Goal: Information Seeking & Learning: Learn about a topic

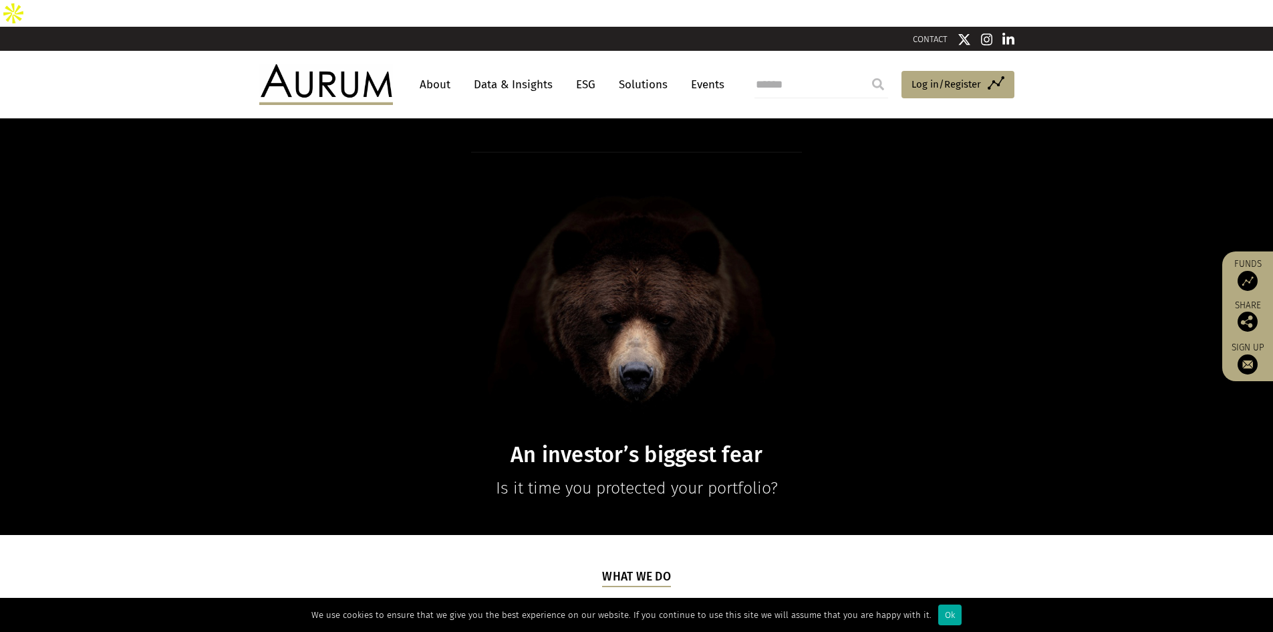
click at [513, 72] on link "Data & Insights" at bounding box center [513, 84] width 92 height 25
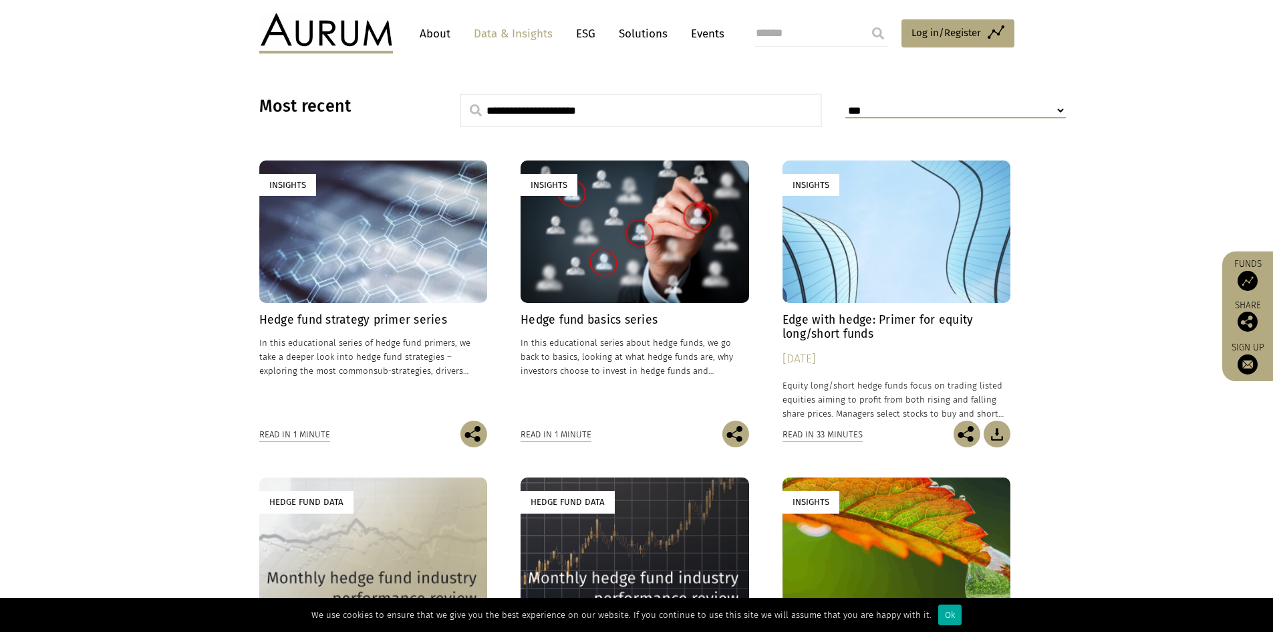
scroll to position [401, 0]
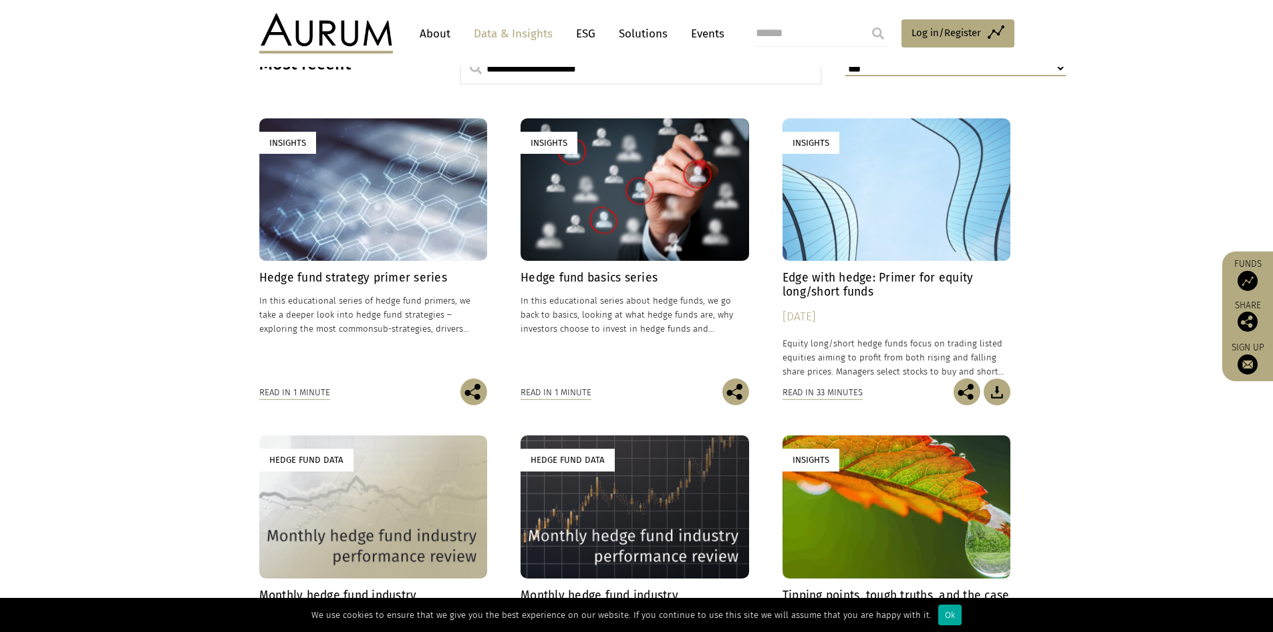
click at [375, 192] on div "Insights" at bounding box center [373, 189] width 229 height 142
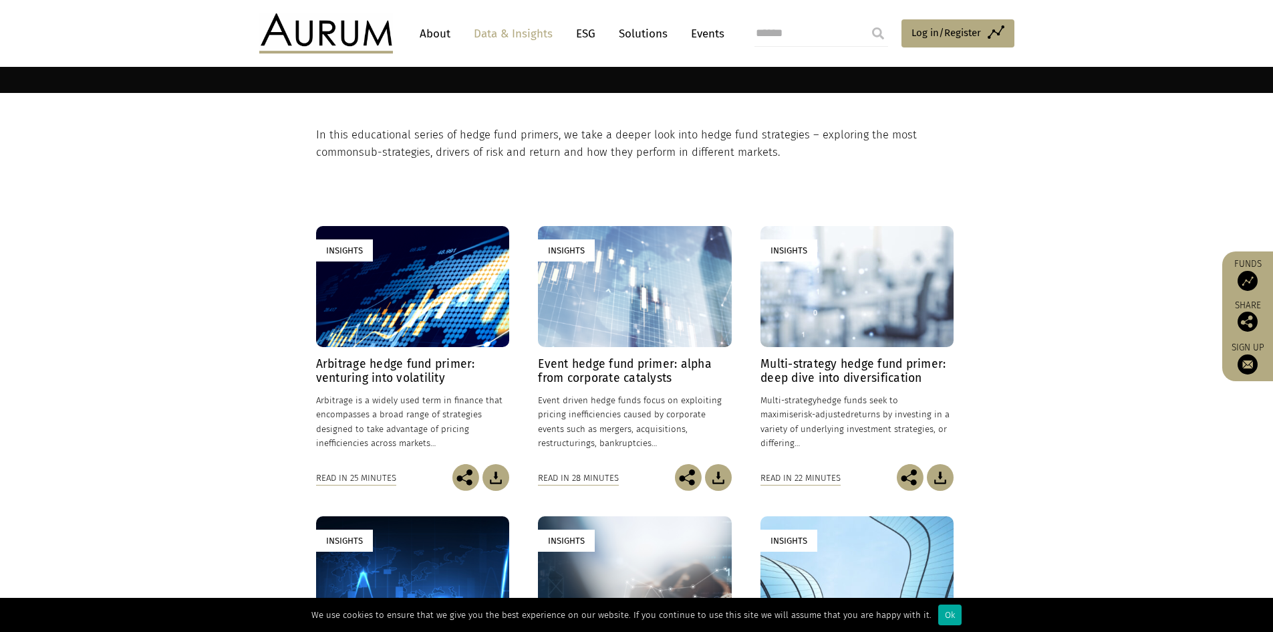
scroll to position [267, 0]
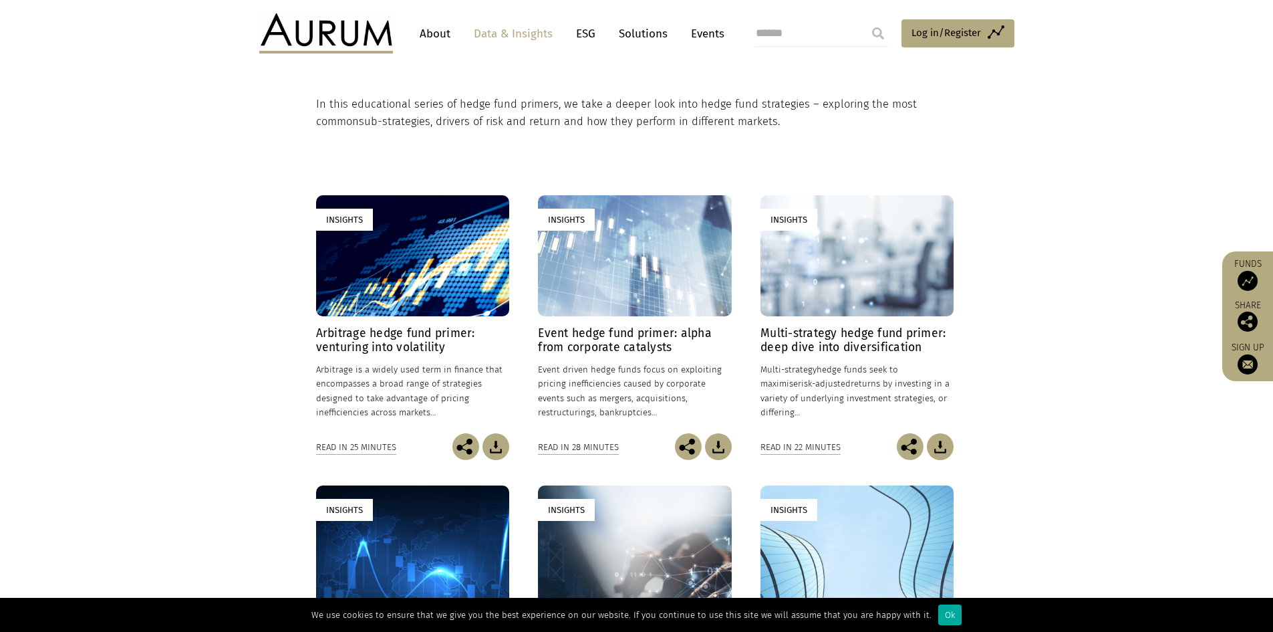
click at [417, 326] on h4 "Arbitrage hedge fund primer: venturing into volatility" at bounding box center [412, 340] width 193 height 28
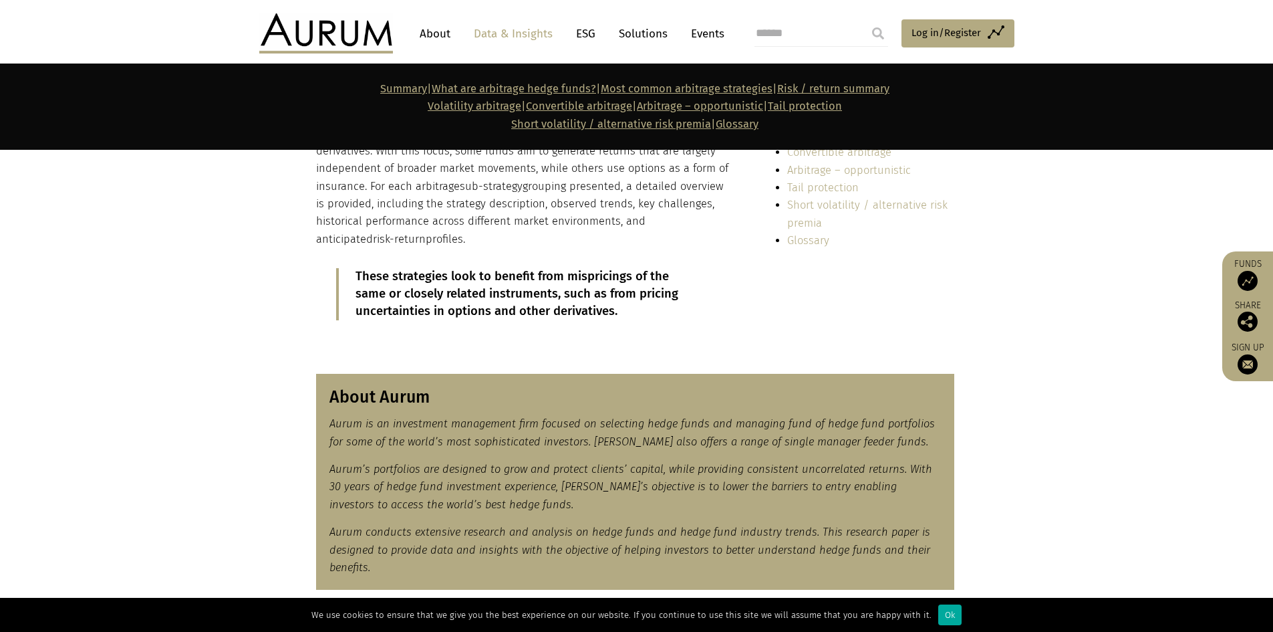
scroll to position [535, 0]
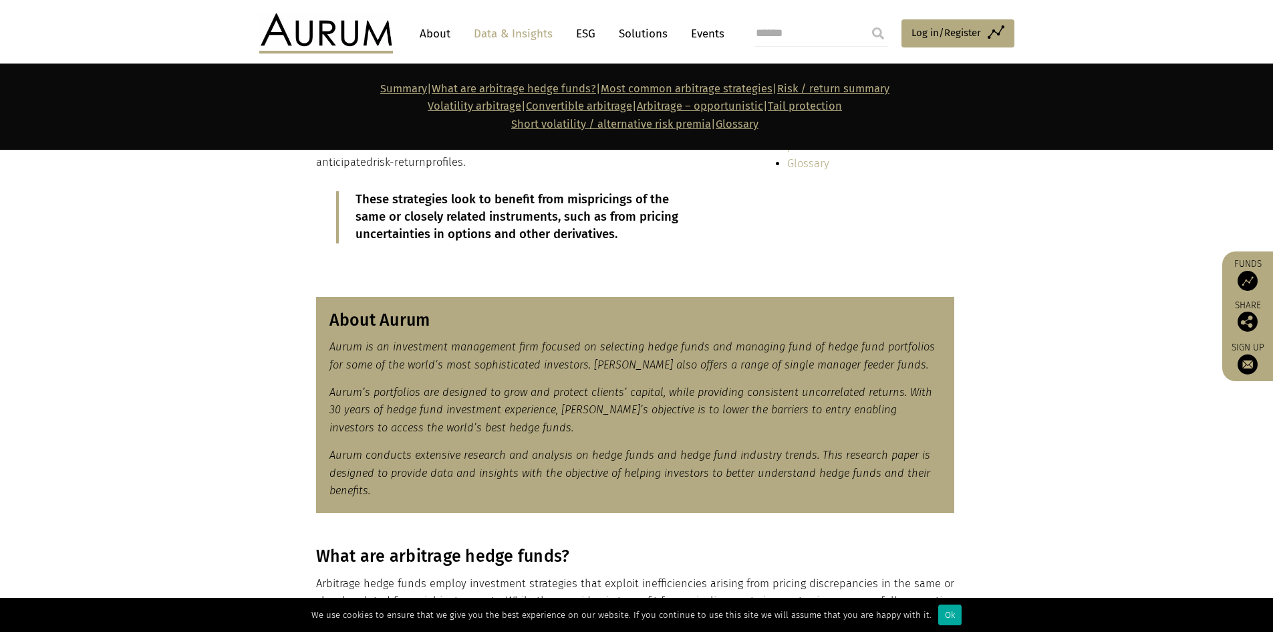
click at [305, 319] on div "About Aurum Aurum is an investment management firm focused on selecting hedge f…" at bounding box center [637, 405] width 668 height 217
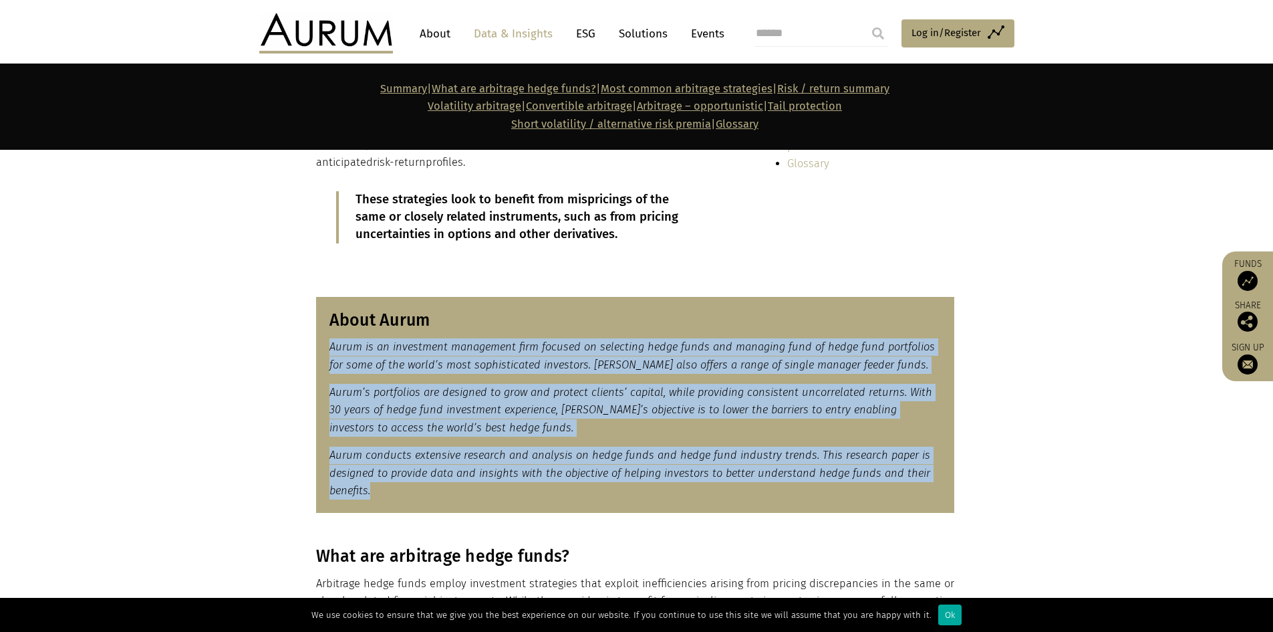
drag, startPoint x: 331, startPoint y: 319, endPoint x: 412, endPoint y: 468, distance: 169.0
click at [412, 468] on div "About Aurum Aurum is an investment management firm focused on selecting hedge f…" at bounding box center [635, 405] width 638 height 217
copy div "Aurum is an investment management firm focused on selecting hedge funds and man…"
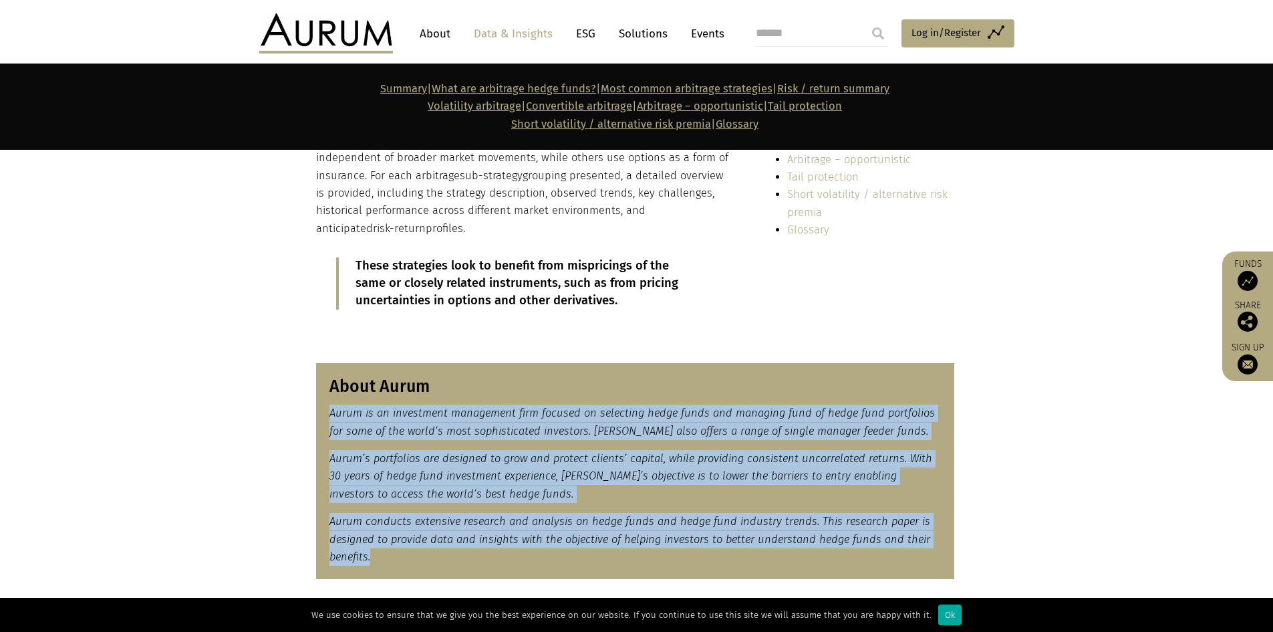
scroll to position [468, 0]
click at [346, 23] on img at bounding box center [326, 33] width 134 height 40
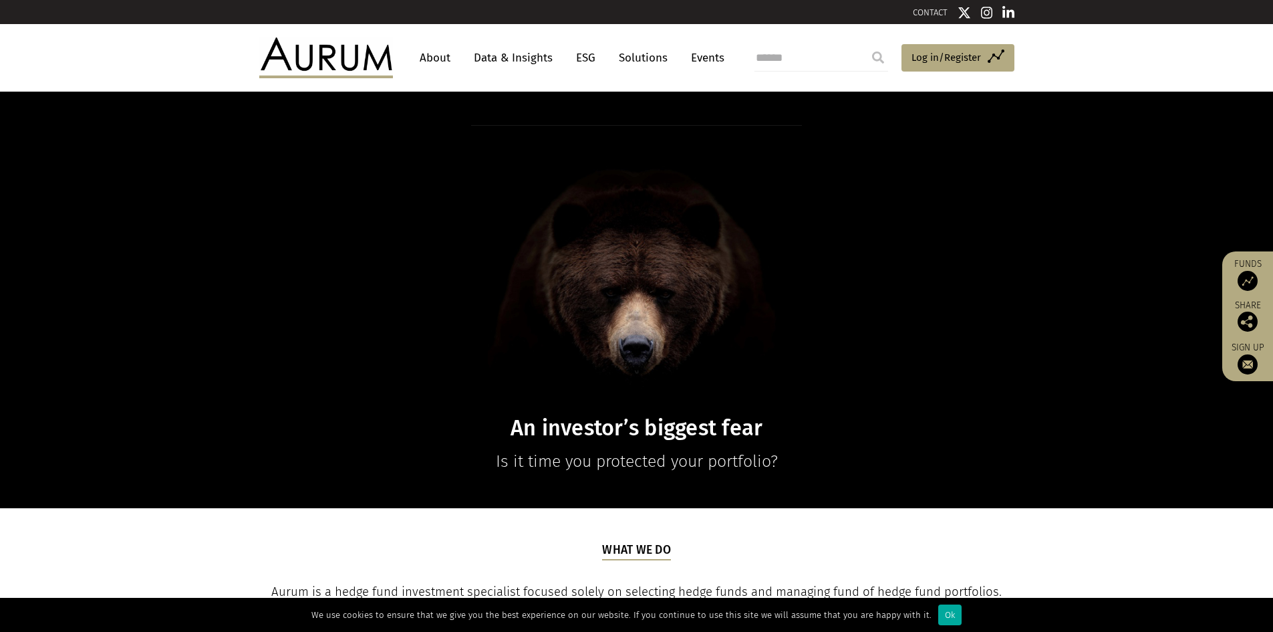
click at [440, 55] on link "About" at bounding box center [435, 57] width 44 height 25
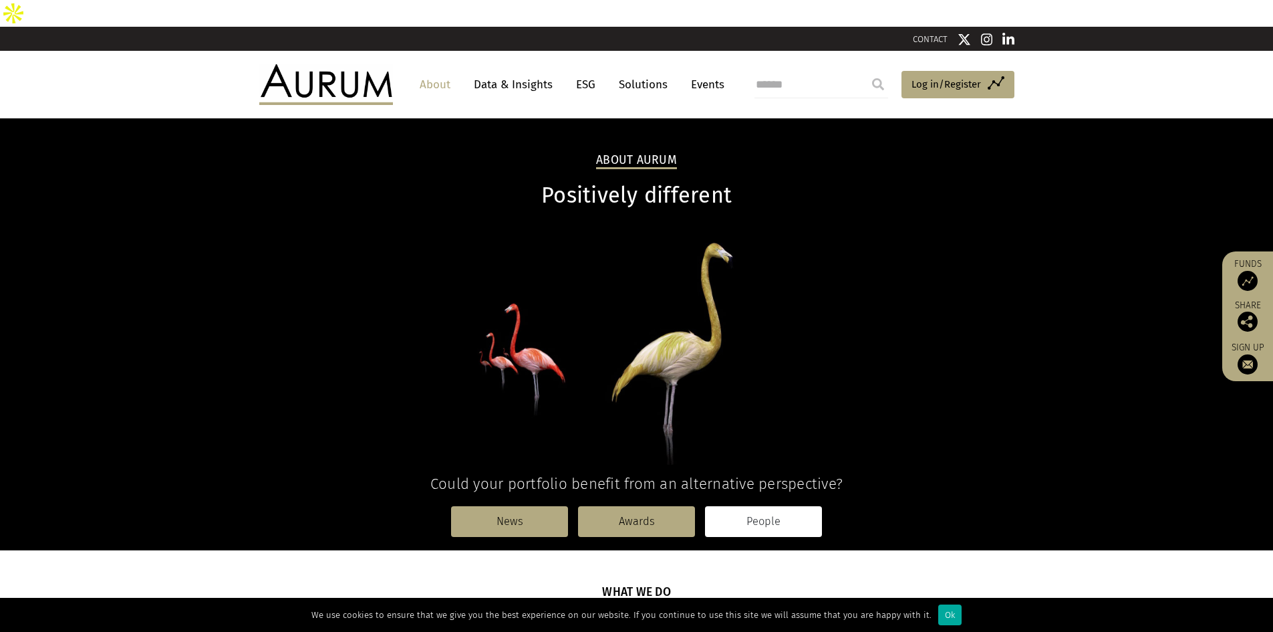
click at [757, 506] on link "People" at bounding box center [763, 521] width 117 height 31
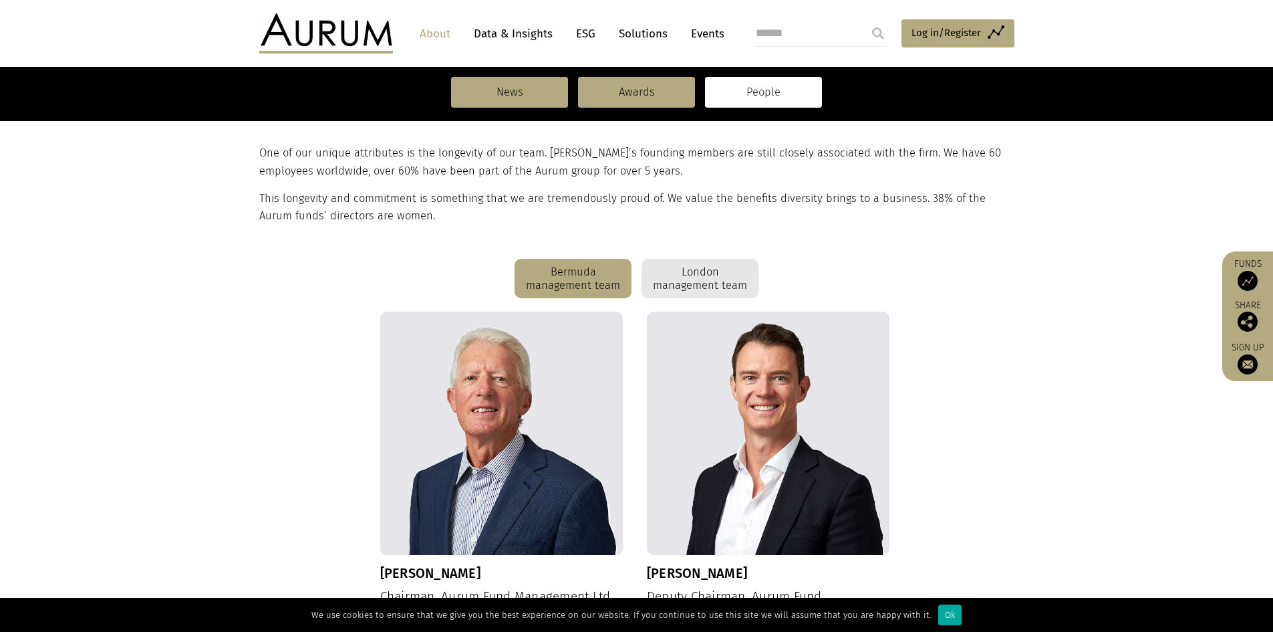
scroll to position [267, 0]
click at [706, 260] on div "London management team" at bounding box center [700, 280] width 117 height 40
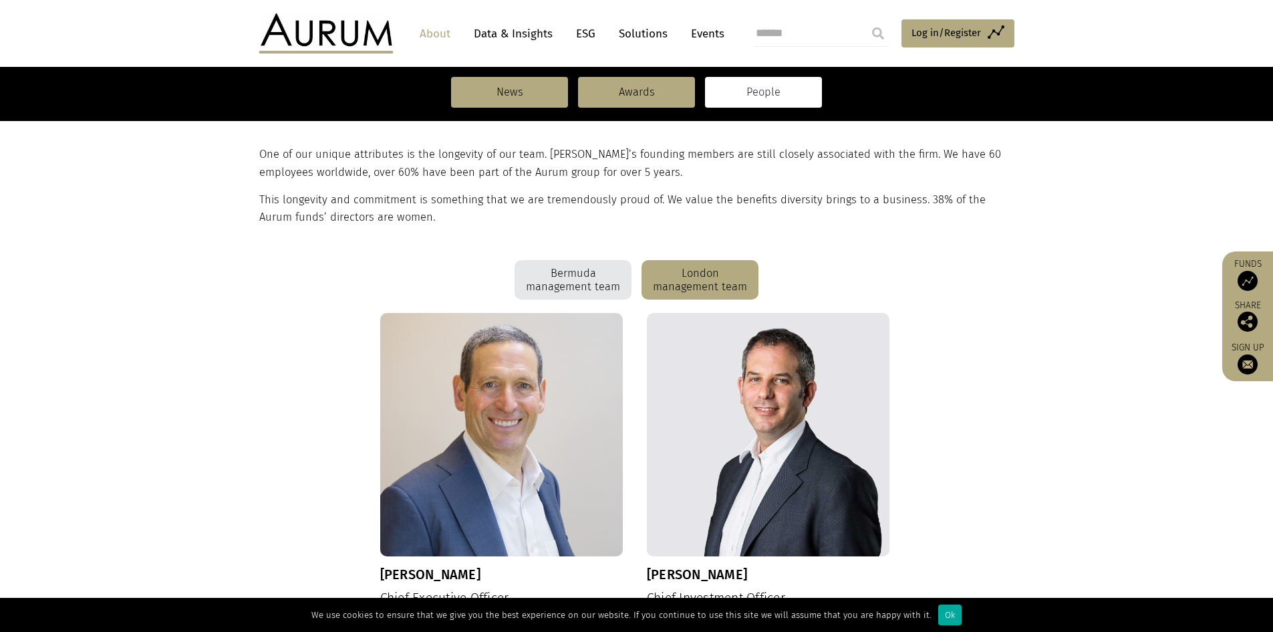
click at [566, 260] on div "Bermuda management team" at bounding box center [573, 280] width 117 height 40
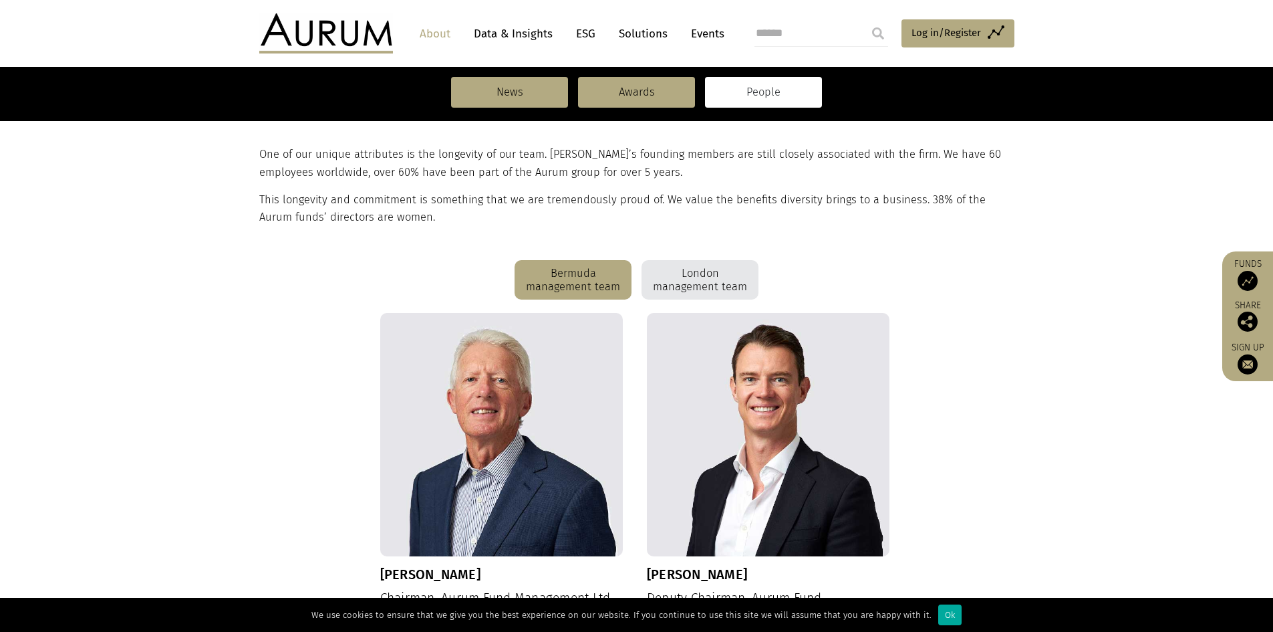
click at [739, 261] on div "London management team" at bounding box center [700, 280] width 117 height 40
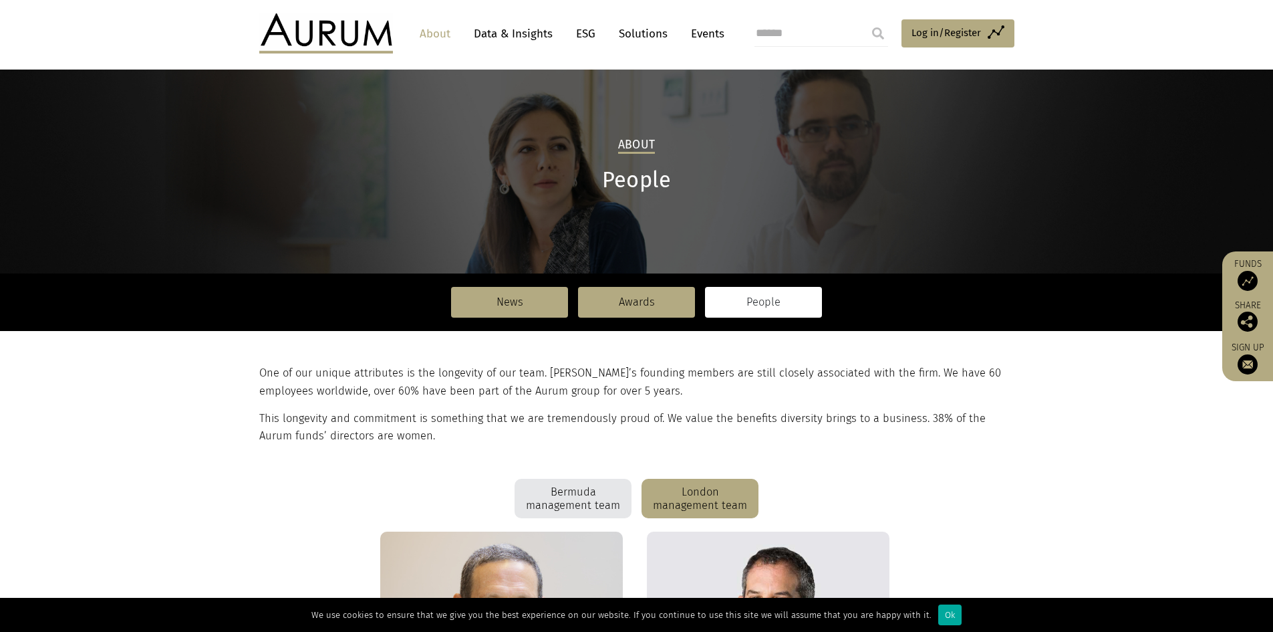
scroll to position [0, 0]
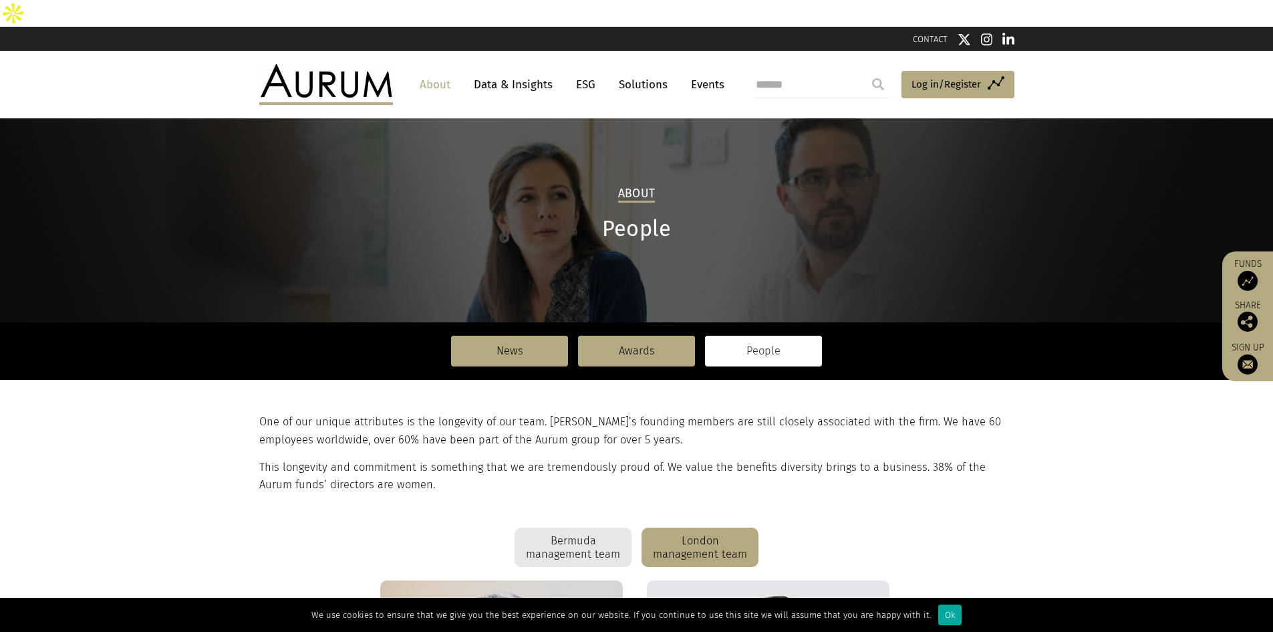
click at [642, 72] on link "Solutions" at bounding box center [643, 84] width 62 height 25
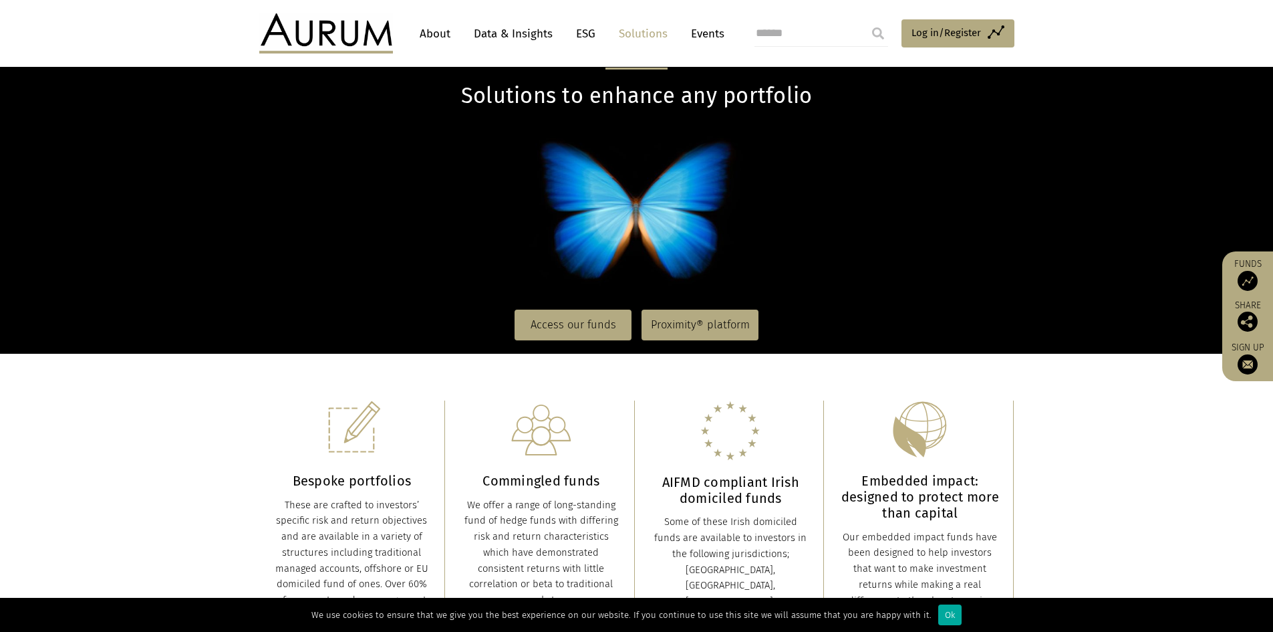
scroll to position [267, 0]
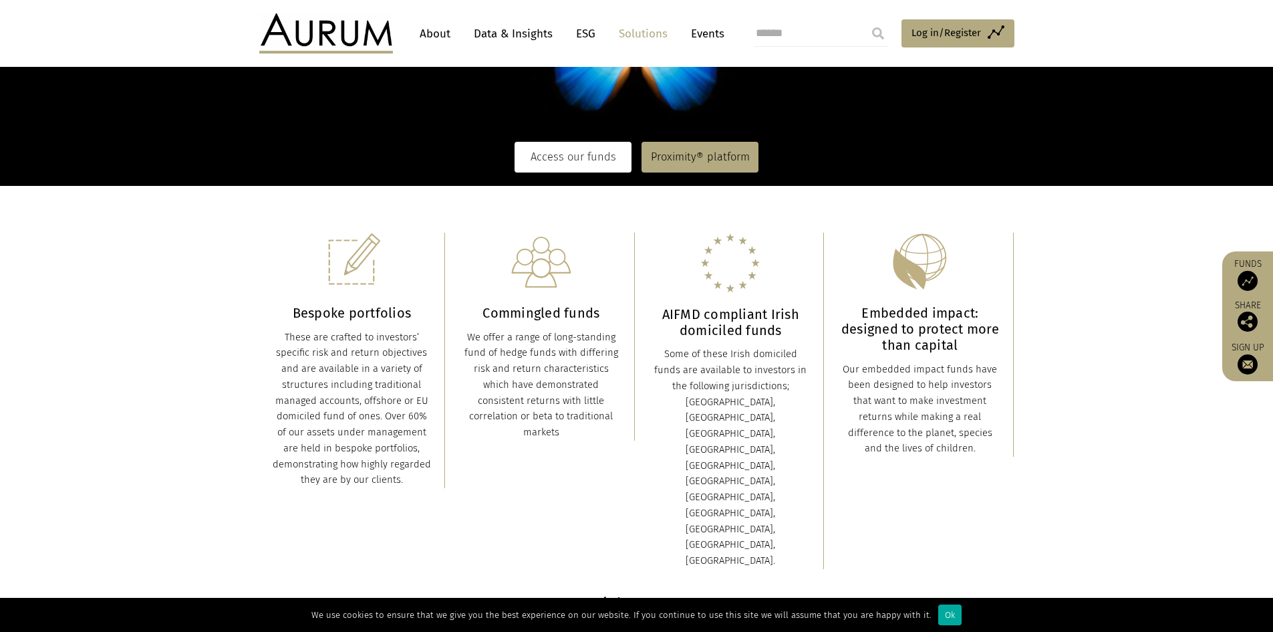
click at [563, 142] on link "Access our funds" at bounding box center [573, 157] width 117 height 31
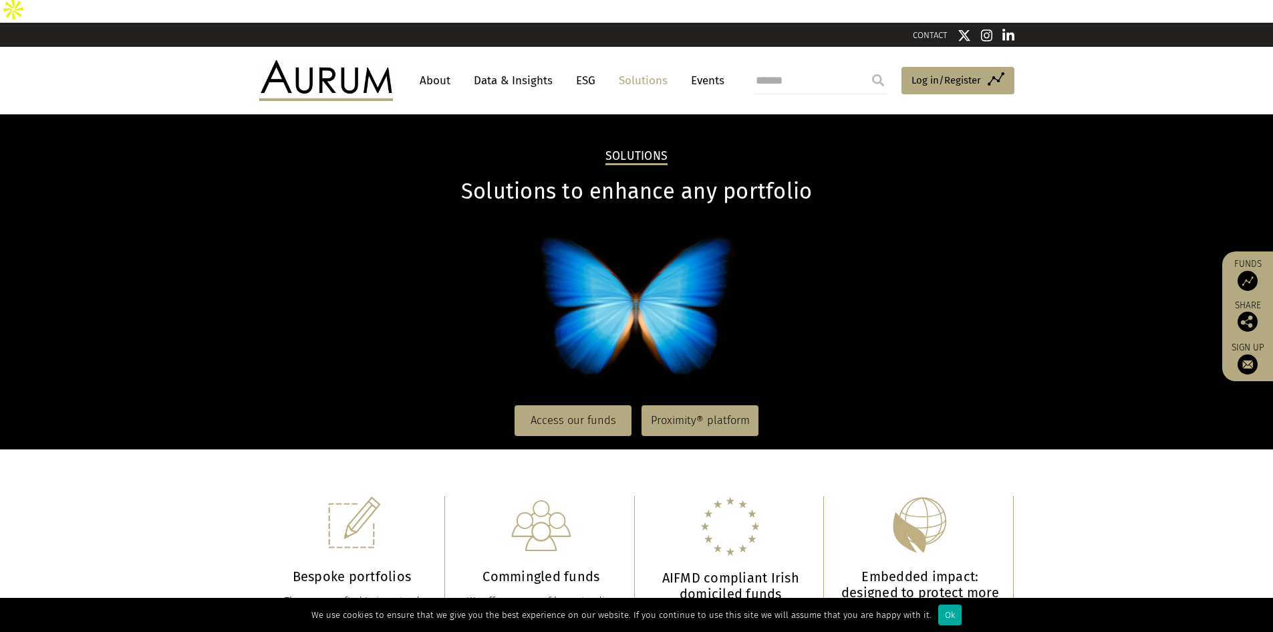
scroll to position [0, 0]
